Goal: Task Accomplishment & Management: Manage account settings

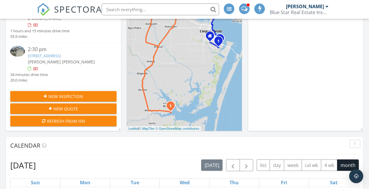
scroll to position [135, 0]
click at [62, 51] on div "2:30 pm" at bounding box center [68, 49] width 80 height 7
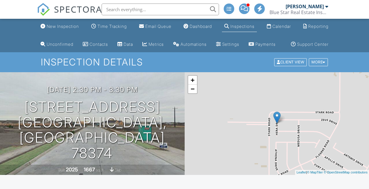
drag, startPoint x: 0, startPoint y: 0, endPoint x: 104, endPoint y: 67, distance: 123.6
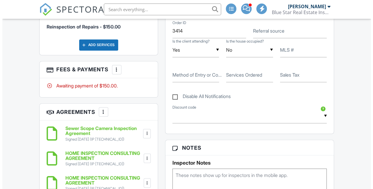
scroll to position [356, 0]
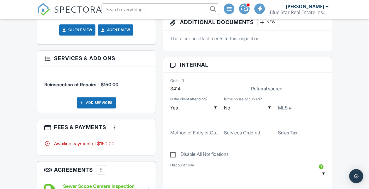
click at [99, 106] on div "Add Services" at bounding box center [96, 102] width 39 height 11
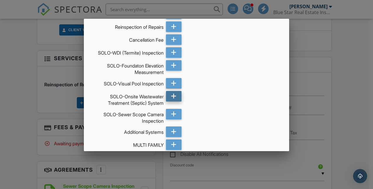
scroll to position [296, 0]
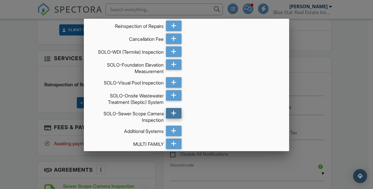
click at [172, 119] on icon at bounding box center [174, 113] width 6 height 11
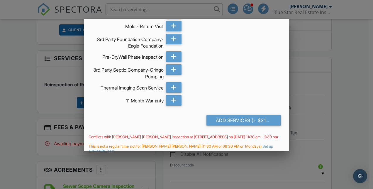
scroll to position [709, 0]
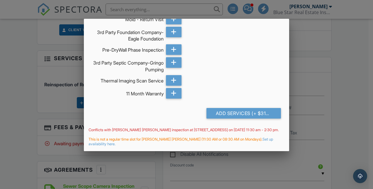
click at [221, 108] on div "Add Services (+ $315.0)" at bounding box center [244, 113] width 75 height 11
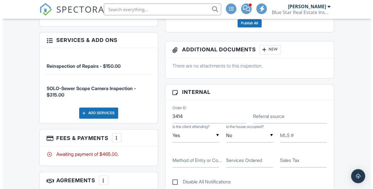
scroll to position [436, 0]
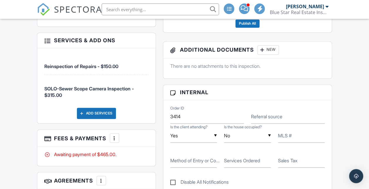
click at [115, 143] on div "More" at bounding box center [114, 137] width 9 height 9
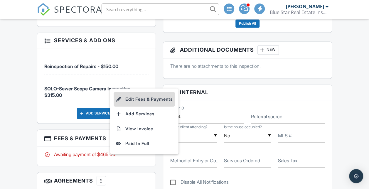
click at [147, 107] on li "Edit Fees & Payments" at bounding box center [144, 99] width 61 height 15
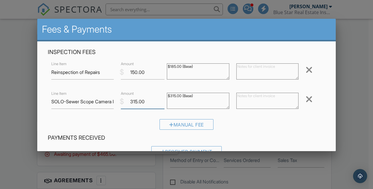
click at [147, 103] on input "315.00" at bounding box center [143, 102] width 44 height 14
type input "3"
type input "99.00"
click at [314, 137] on h4 "Payments Received" at bounding box center [187, 138] width 278 height 8
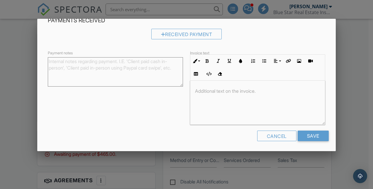
scroll to position [117, 0]
click at [314, 137] on input "Save" at bounding box center [313, 136] width 31 height 11
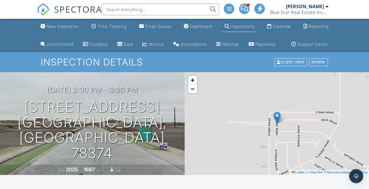
click at [43, 6] on img at bounding box center [43, 9] width 13 height 13
